Goal: Transaction & Acquisition: Purchase product/service

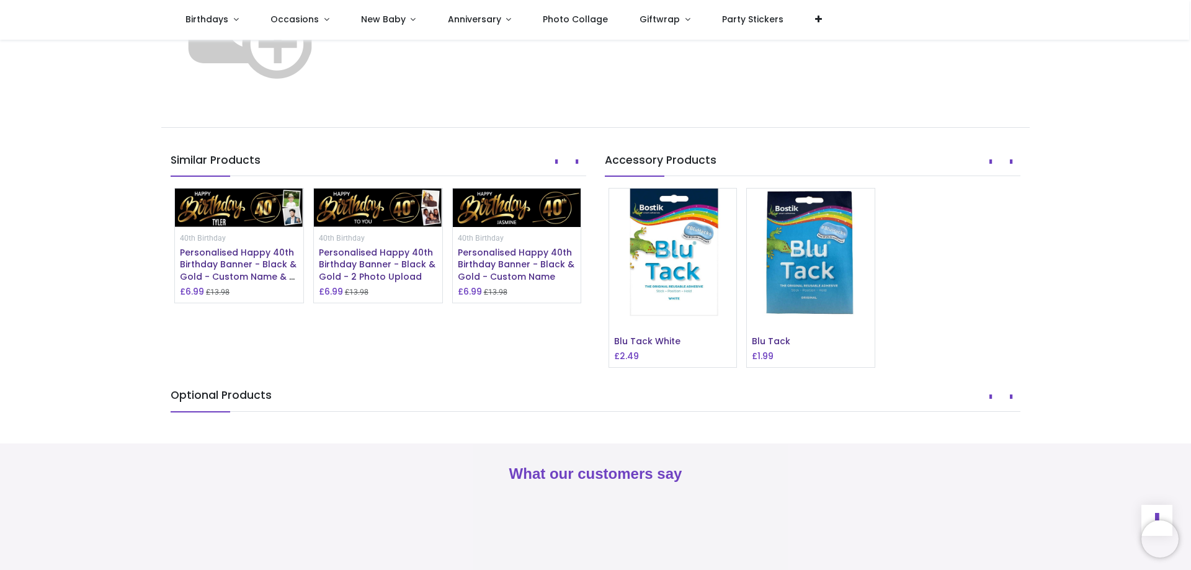
scroll to position [869, 0]
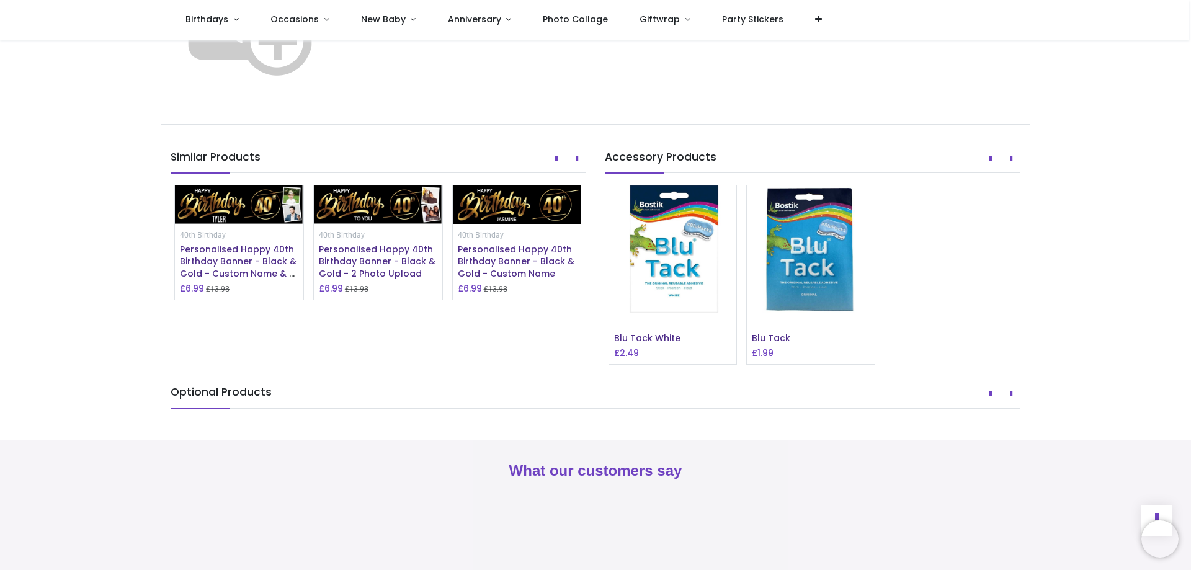
click at [329, 97] on img at bounding box center [250, 17] width 159 height 159
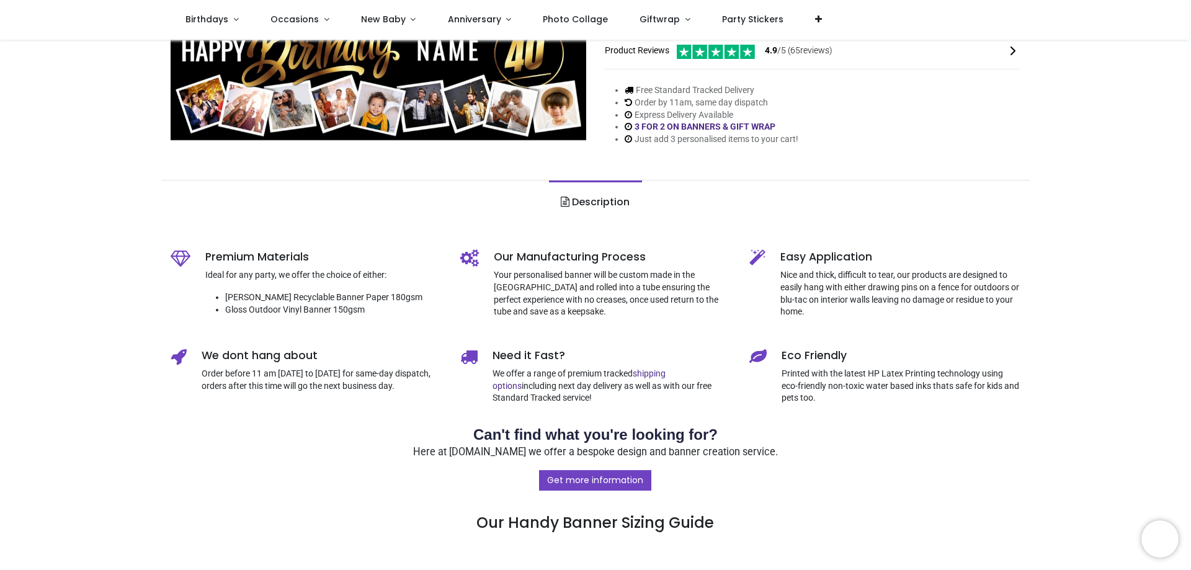
scroll to position [0, 0]
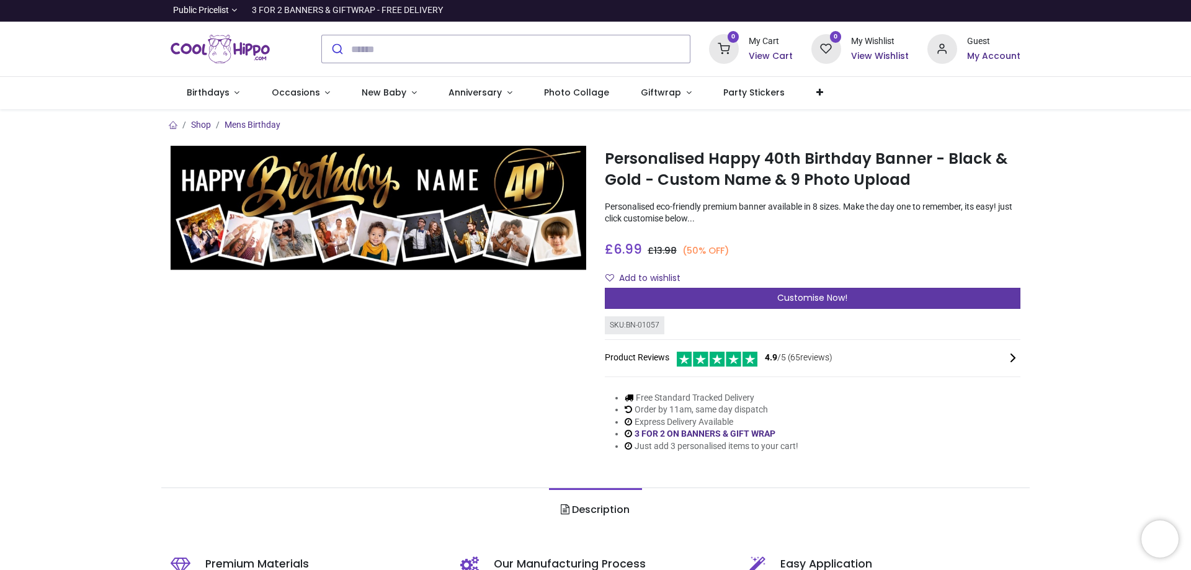
click at [856, 309] on div "Customise Now!" at bounding box center [813, 298] width 416 height 21
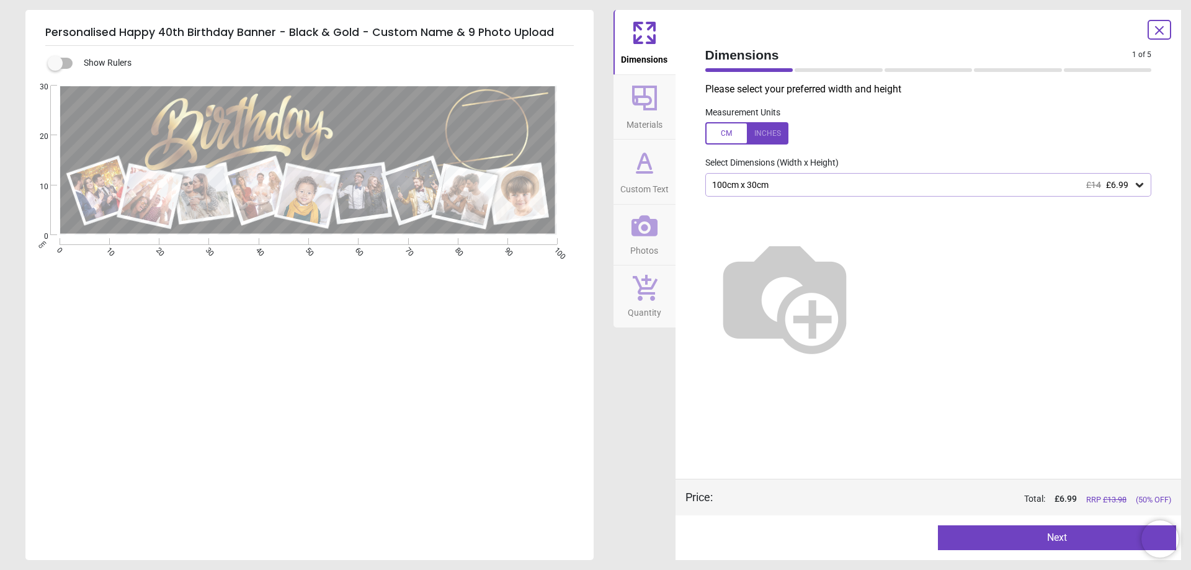
click at [646, 172] on icon at bounding box center [644, 172] width 15 height 0
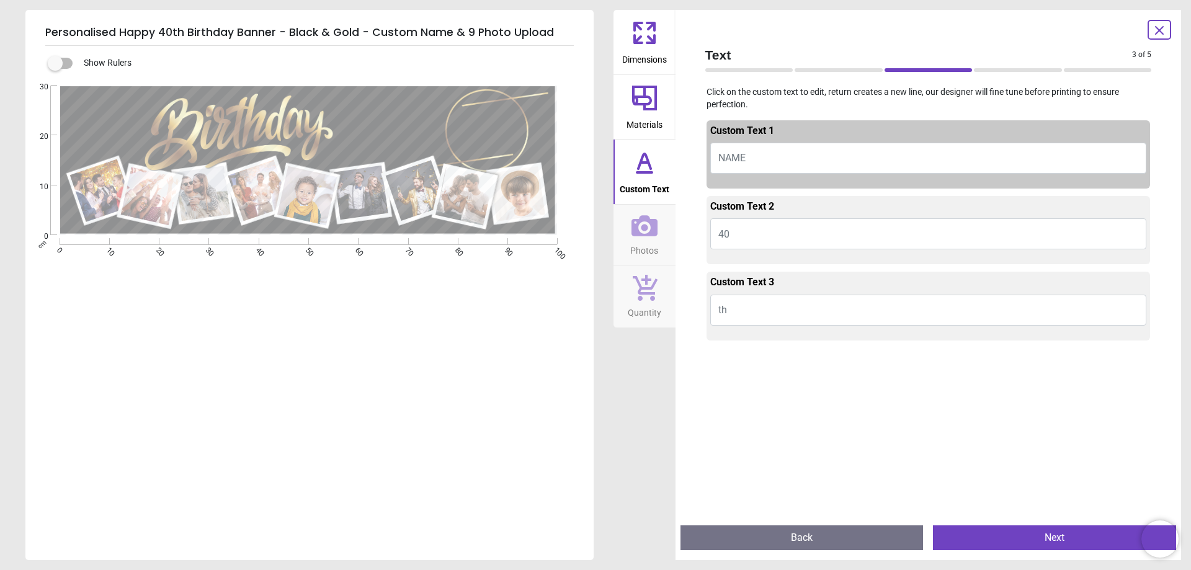
drag, startPoint x: 757, startPoint y: 161, endPoint x: 693, endPoint y: 161, distance: 63.9
click at [693, 161] on div "Text 3 of 5 3 of 6 Click on the custom text to edit, return creates a new line,…" at bounding box center [929, 285] width 506 height 550
drag, startPoint x: 755, startPoint y: 161, endPoint x: 702, endPoint y: 163, distance: 53.4
click at [702, 163] on div "Custom Text 1 NAME Custom Text 2 40 Custom Text 3 th" at bounding box center [928, 315] width 467 height 401
click at [110, 141] on textarea at bounding box center [110, 125] width 83 height 31
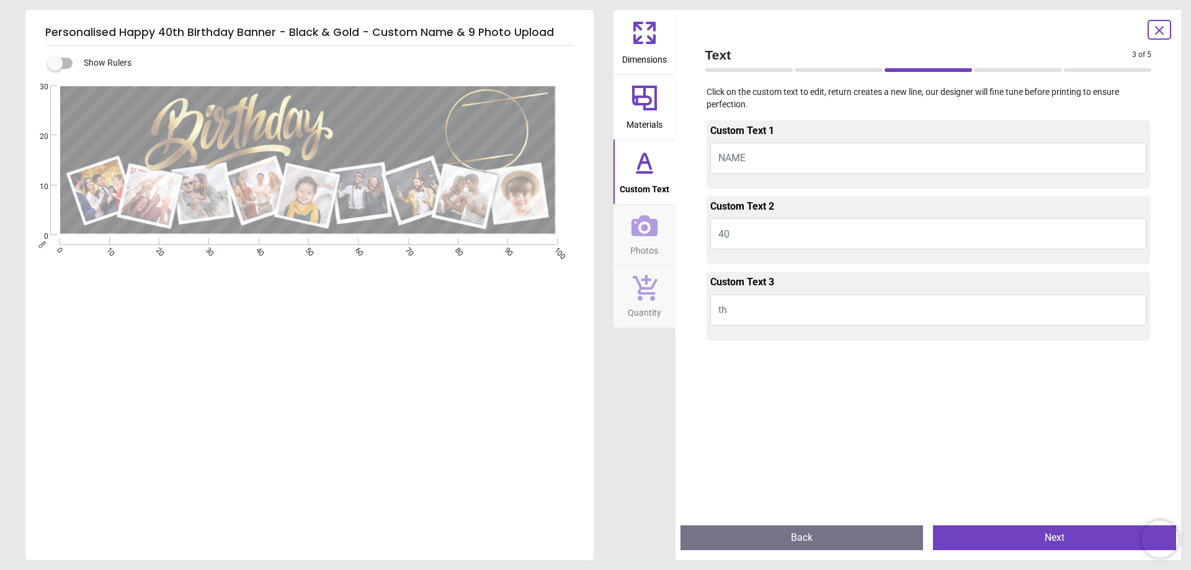
click at [391, 140] on textarea at bounding box center [391, 124] width 105 height 30
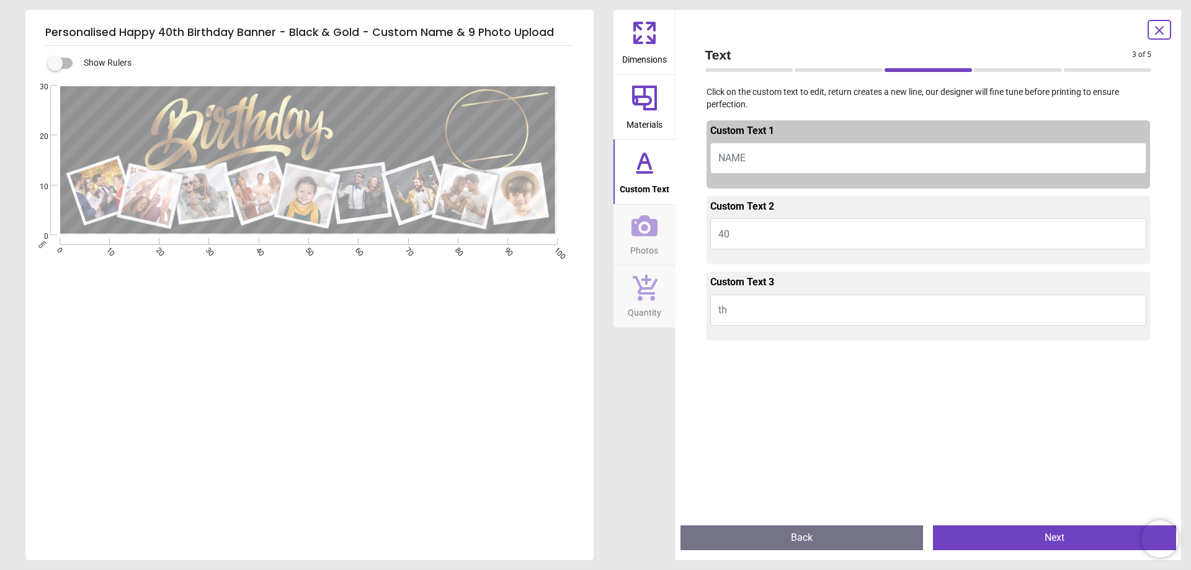
click at [441, 331] on div "E E E E" at bounding box center [308, 371] width 566 height 570
click at [388, 140] on textarea at bounding box center [391, 124] width 105 height 30
click at [489, 150] on textarea at bounding box center [472, 132] width 67 height 56
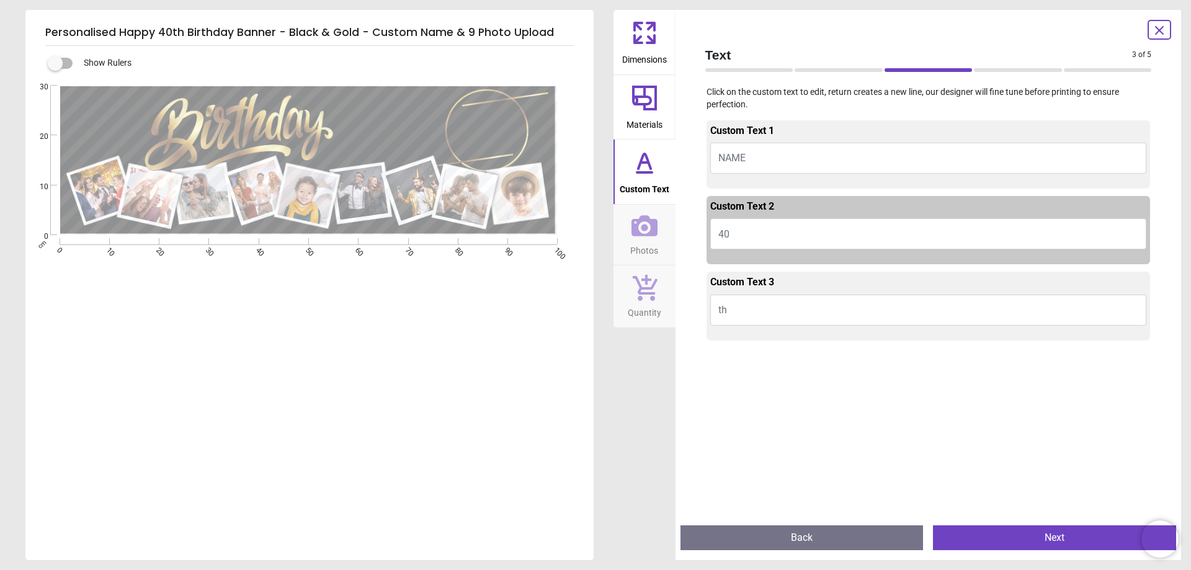
click at [738, 240] on button "40" at bounding box center [928, 233] width 437 height 31
drag, startPoint x: 738, startPoint y: 240, endPoint x: 721, endPoint y: 240, distance: 16.7
click at [721, 240] on button "40" at bounding box center [928, 233] width 437 height 31
type textarea "**"
click at [403, 140] on textarea at bounding box center [391, 124] width 105 height 30
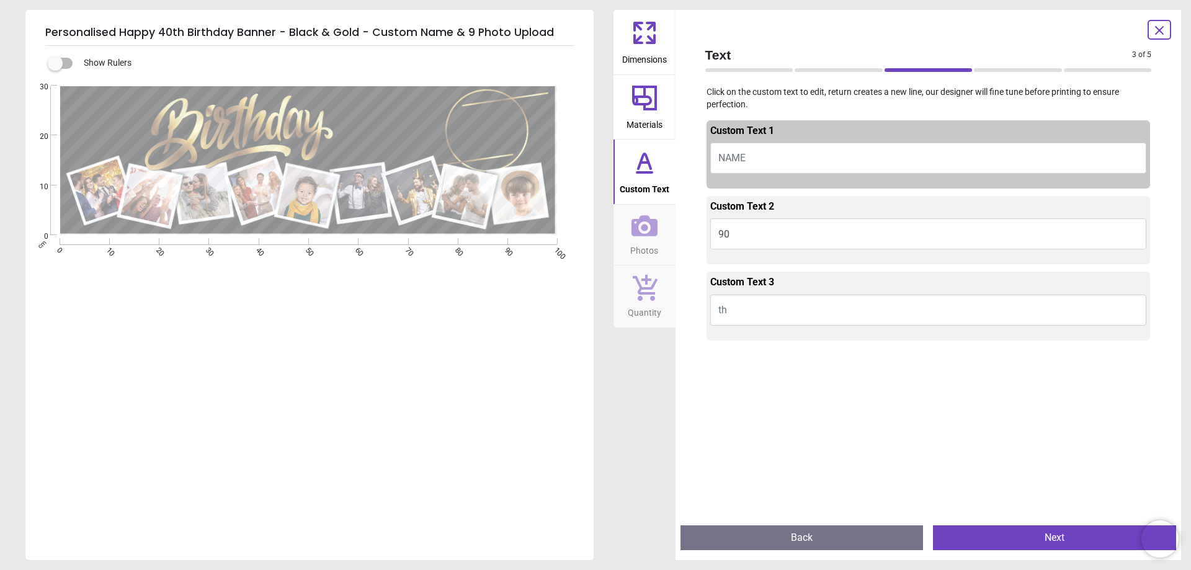
click at [728, 164] on span "NAME" at bounding box center [731, 158] width 27 height 12
click at [346, 414] on div "E e ** E E" at bounding box center [308, 371] width 566 height 570
click at [725, 163] on span "NAME" at bounding box center [731, 158] width 27 height 12
type textarea "**********"
click at [646, 236] on icon at bounding box center [645, 225] width 26 height 21
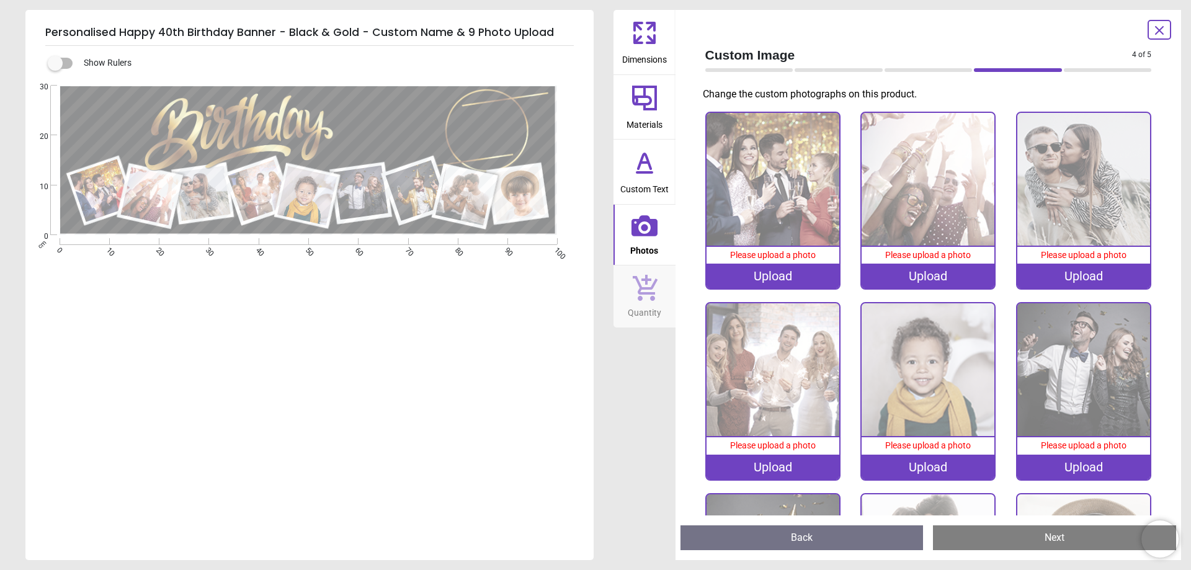
click at [768, 277] on div "Upload" at bounding box center [773, 276] width 133 height 25
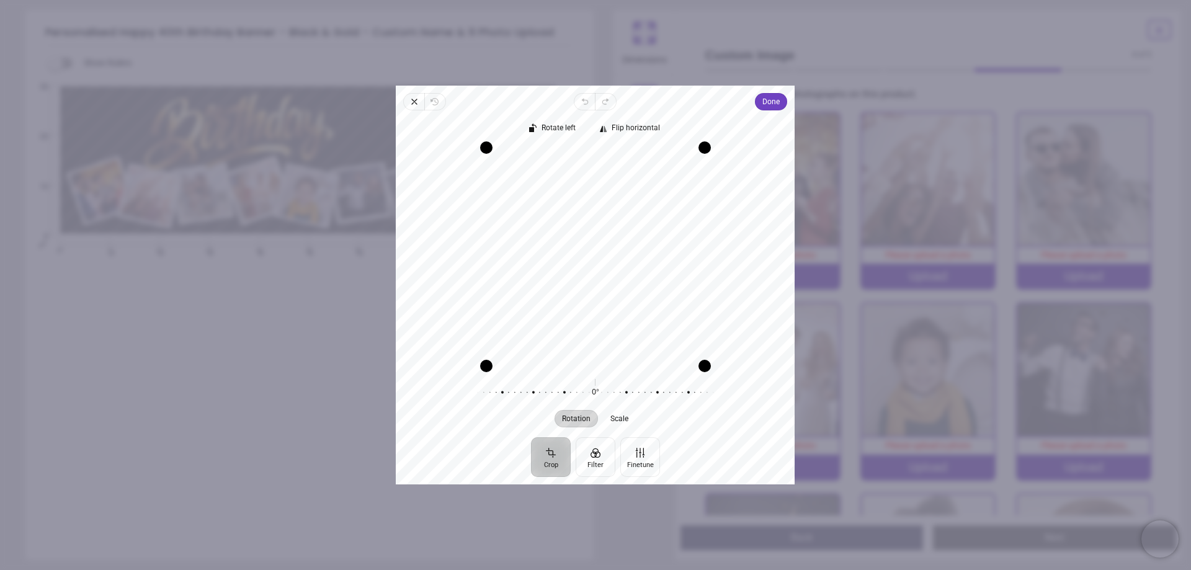
drag, startPoint x: 634, startPoint y: 207, endPoint x: 548, endPoint y: 292, distance: 120.2
click at [548, 292] on div "Recenter" at bounding box center [595, 256] width 379 height 218
drag, startPoint x: 708, startPoint y: 369, endPoint x: 702, endPoint y: 305, distance: 64.2
click at [702, 305] on div "Recenter" at bounding box center [595, 256] width 379 height 218
drag, startPoint x: 483, startPoint y: 337, endPoint x: 548, endPoint y: 326, distance: 65.5
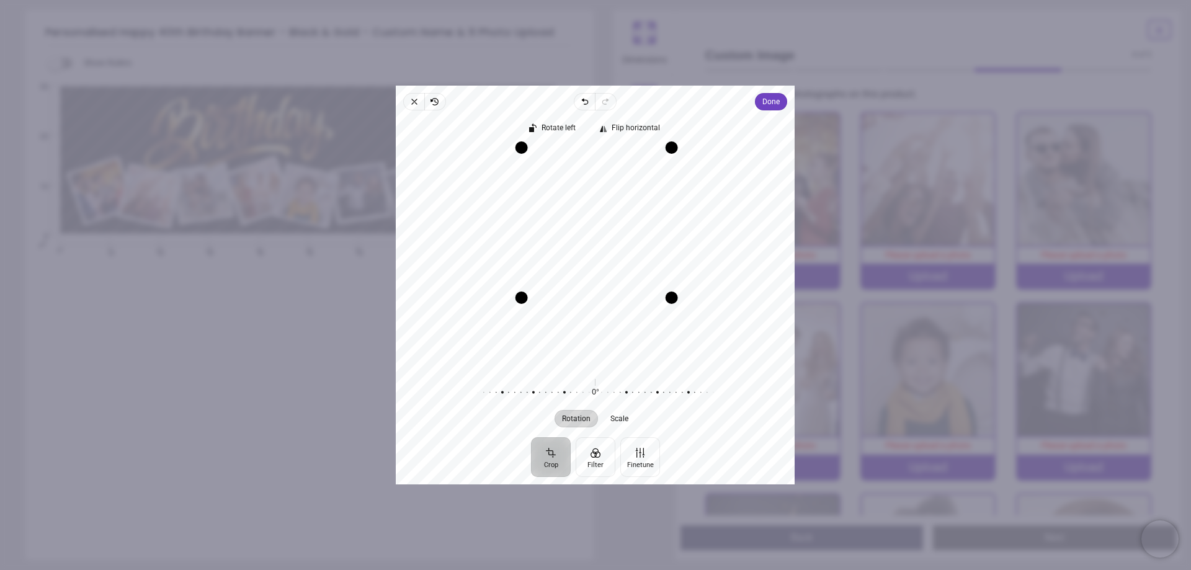
click at [548, 326] on div "Recenter" at bounding box center [595, 256] width 379 height 218
drag, startPoint x: 673, startPoint y: 293, endPoint x: 681, endPoint y: 324, distance: 31.3
click at [681, 324] on div "Recenter" at bounding box center [595, 256] width 379 height 218
click at [772, 103] on span "Done" at bounding box center [771, 101] width 17 height 15
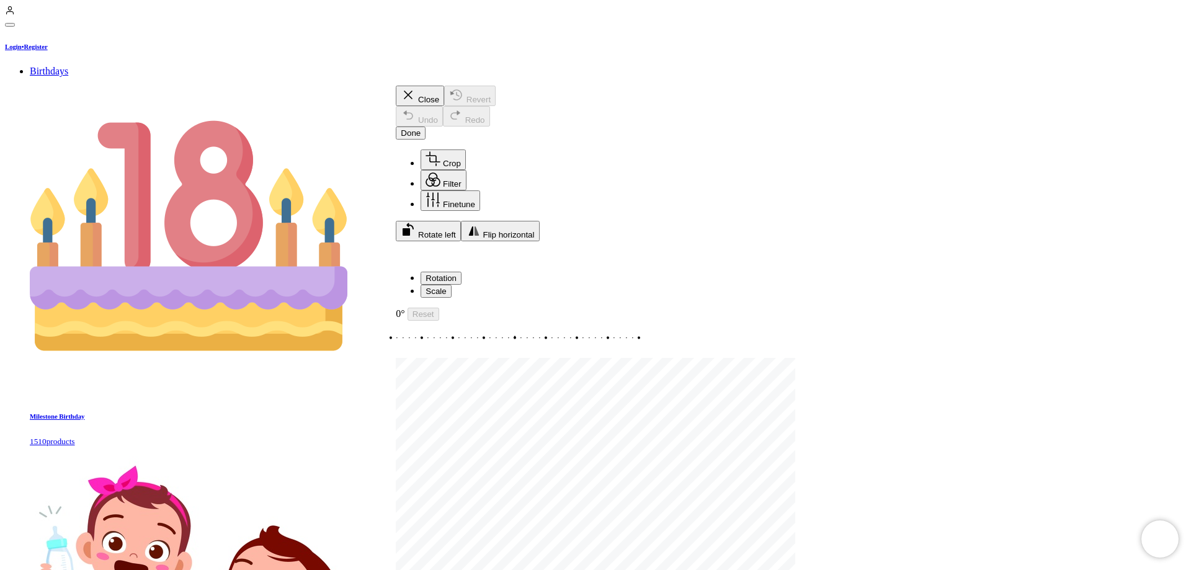
drag, startPoint x: 638, startPoint y: 301, endPoint x: 523, endPoint y: 305, distance: 114.8
click at [523, 262] on div "Recenter" at bounding box center [595, 251] width 399 height 20
drag, startPoint x: 481, startPoint y: 367, endPoint x: 705, endPoint y: 326, distance: 227.2
click at [705, 262] on div "Recenter" at bounding box center [595, 251] width 399 height 20
drag, startPoint x: 633, startPoint y: 272, endPoint x: 659, endPoint y: 287, distance: 30.3
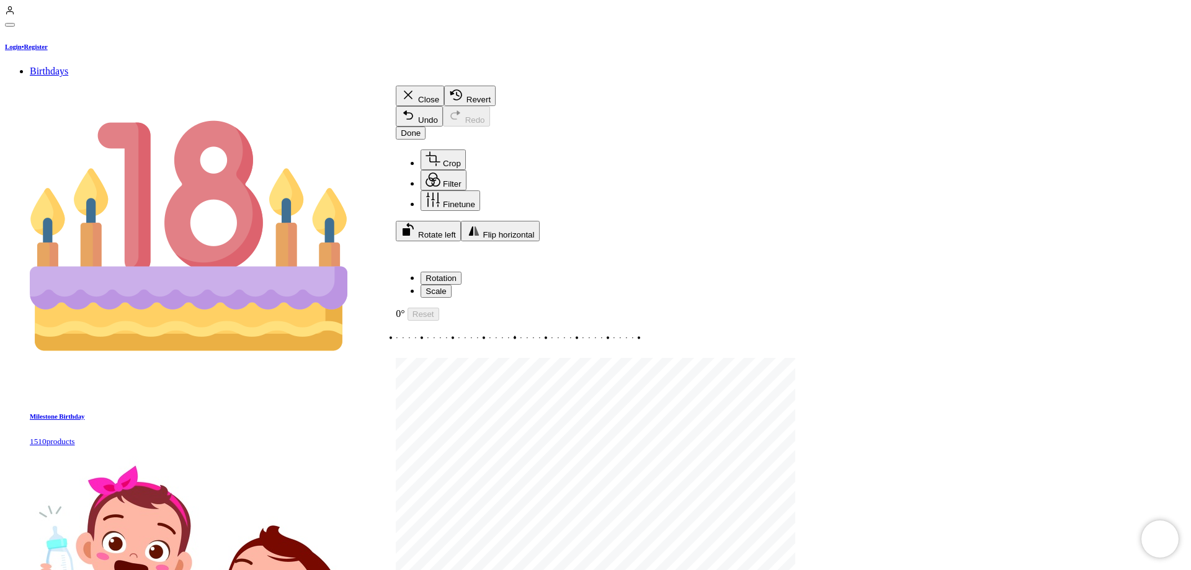
click at [659, 262] on div "Drag edge b" at bounding box center [595, 262] width 399 height 0
